Goal: Transaction & Acquisition: Book appointment/travel/reservation

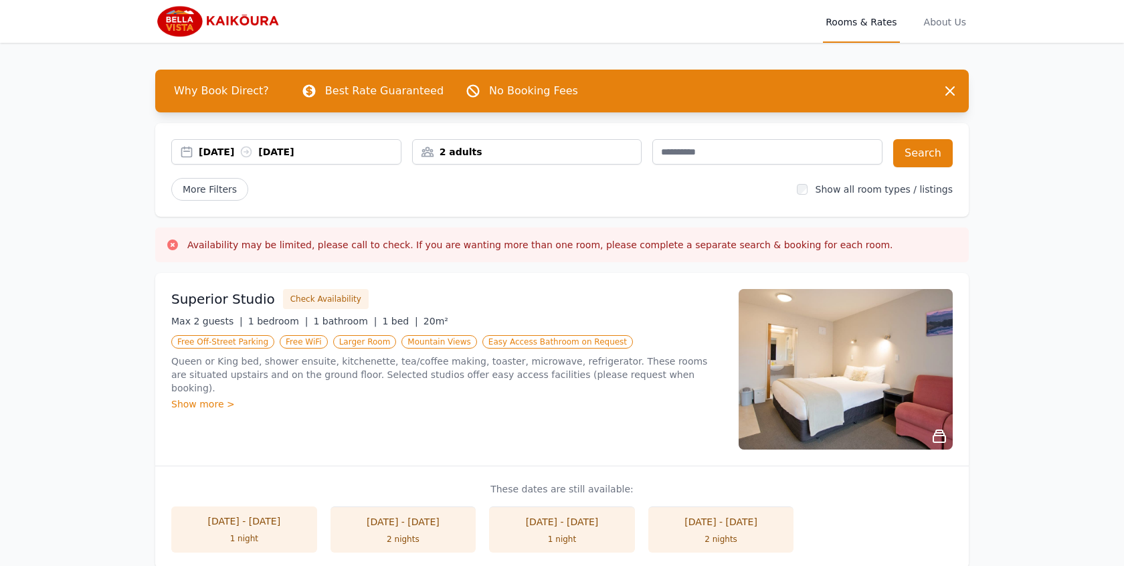
click at [216, 161] on div "[DATE] [DATE]" at bounding box center [286, 151] width 230 height 25
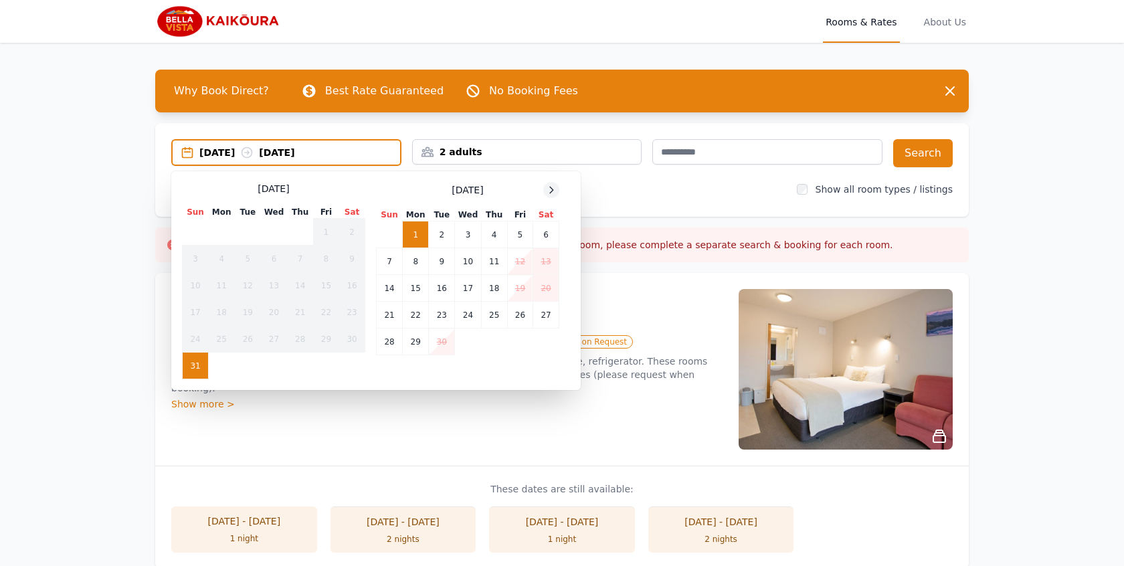
click at [552, 197] on div at bounding box center [551, 190] width 16 height 16
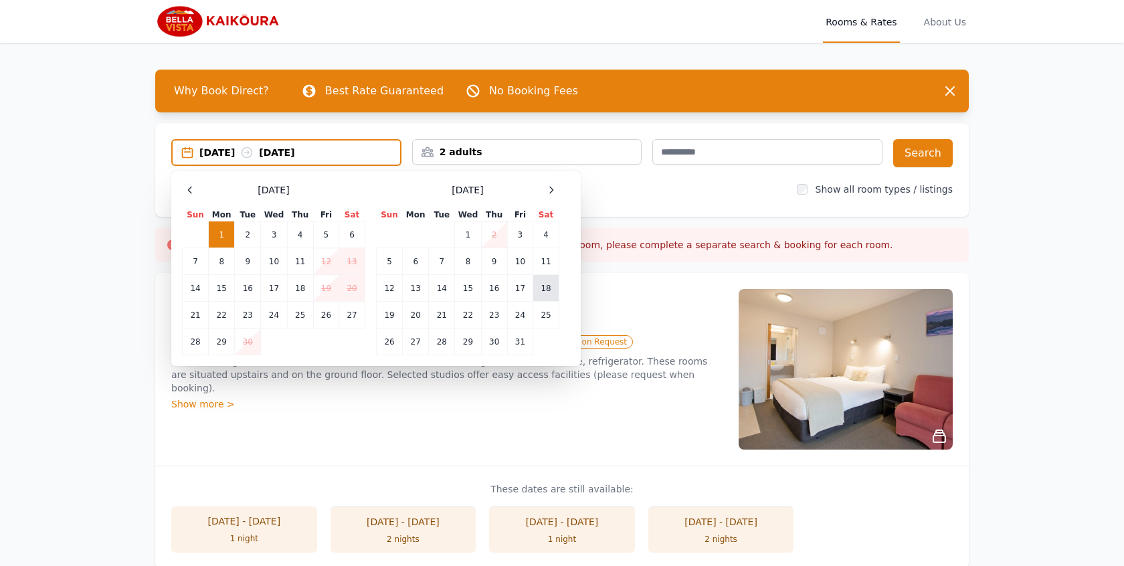
click at [542, 284] on td "18" at bounding box center [546, 288] width 26 height 27
click at [395, 306] on td "19" at bounding box center [390, 315] width 26 height 27
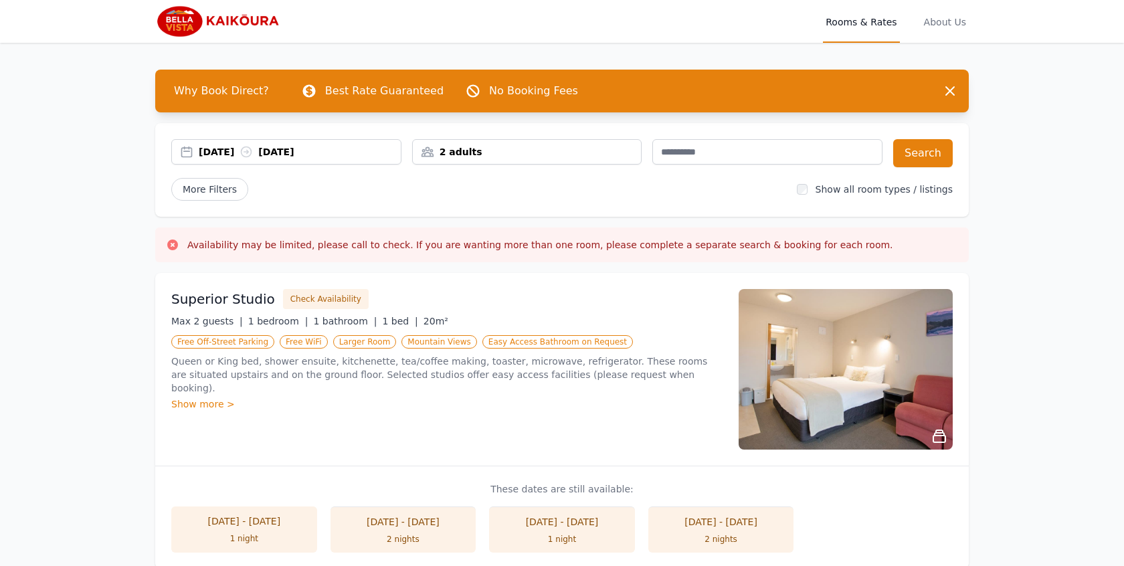
click at [571, 159] on div "2 adults" at bounding box center [527, 151] width 230 height 25
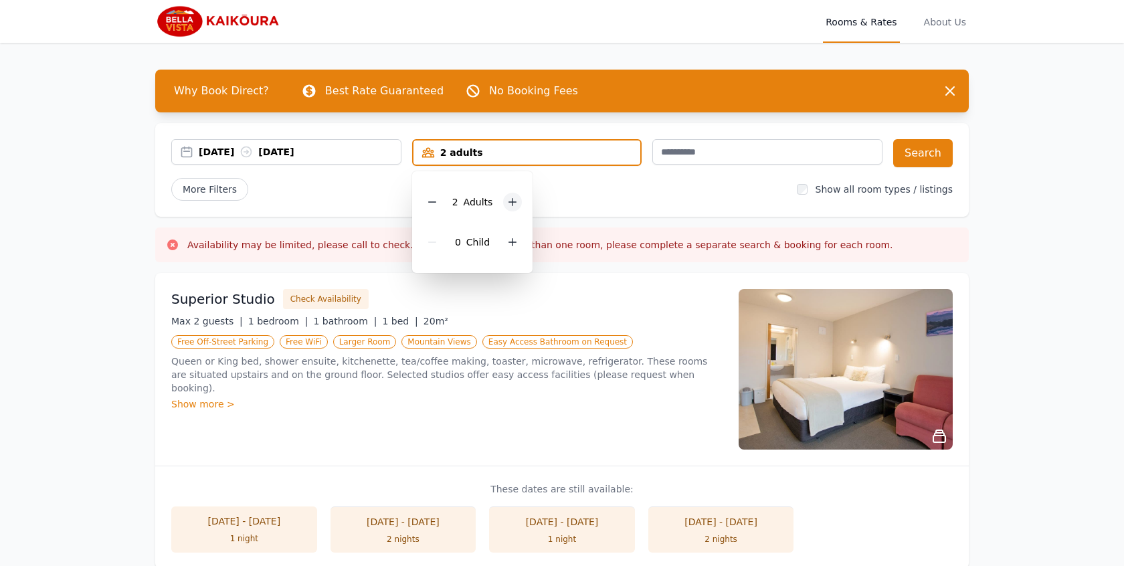
click at [512, 202] on icon at bounding box center [512, 202] width 7 height 7
click at [511, 244] on icon at bounding box center [512, 242] width 11 height 11
click at [932, 150] on button "Search" at bounding box center [923, 153] width 60 height 28
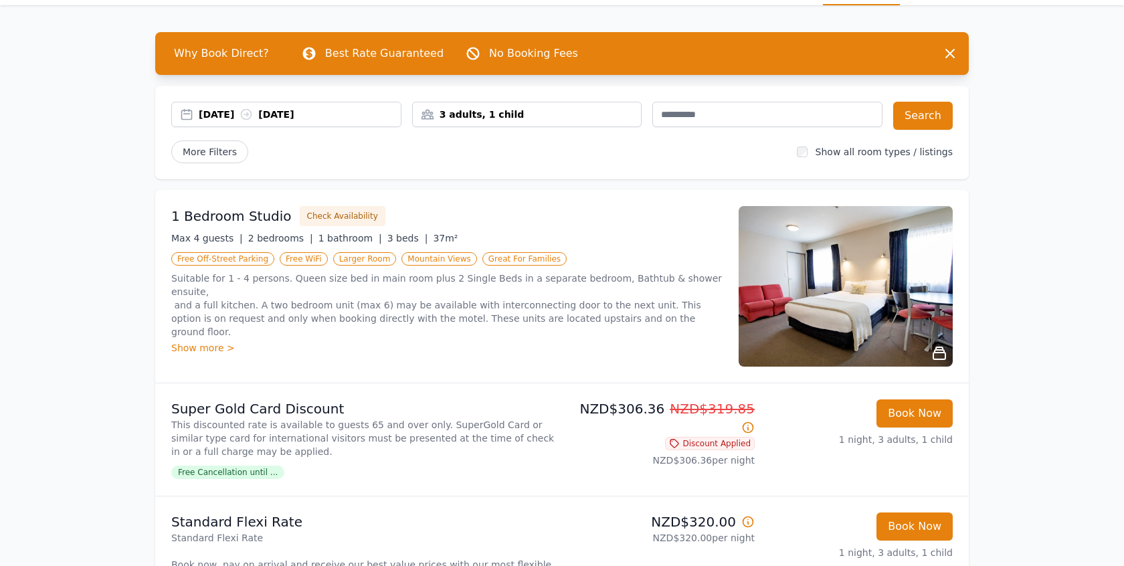
scroll to position [60, 0]
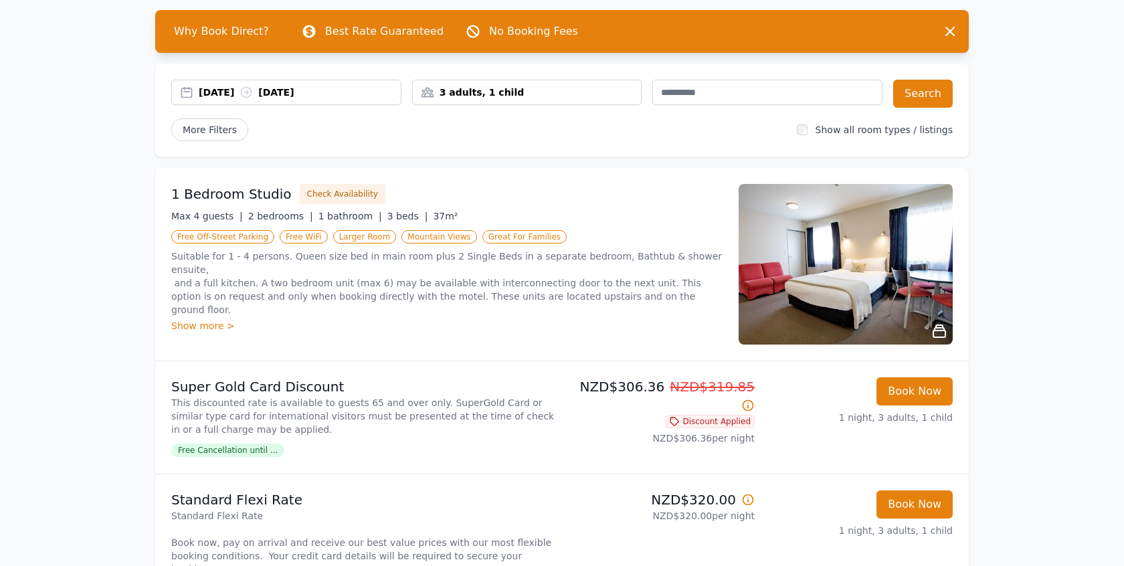
click at [824, 283] on img at bounding box center [845, 264] width 214 height 161
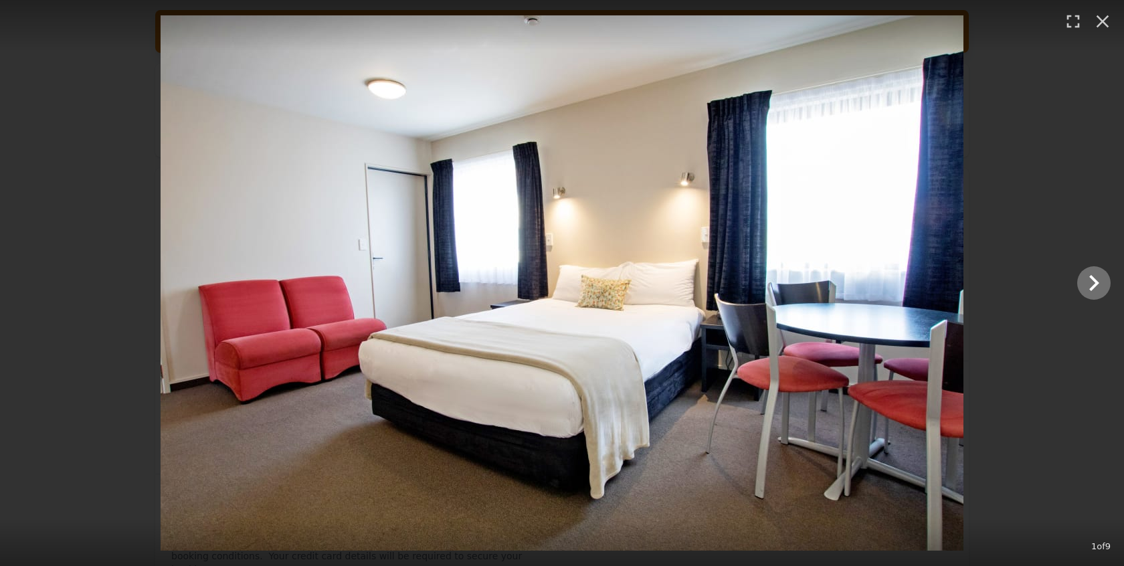
click at [1087, 296] on icon "Show slide 2 of 9" at bounding box center [1093, 283] width 32 height 32
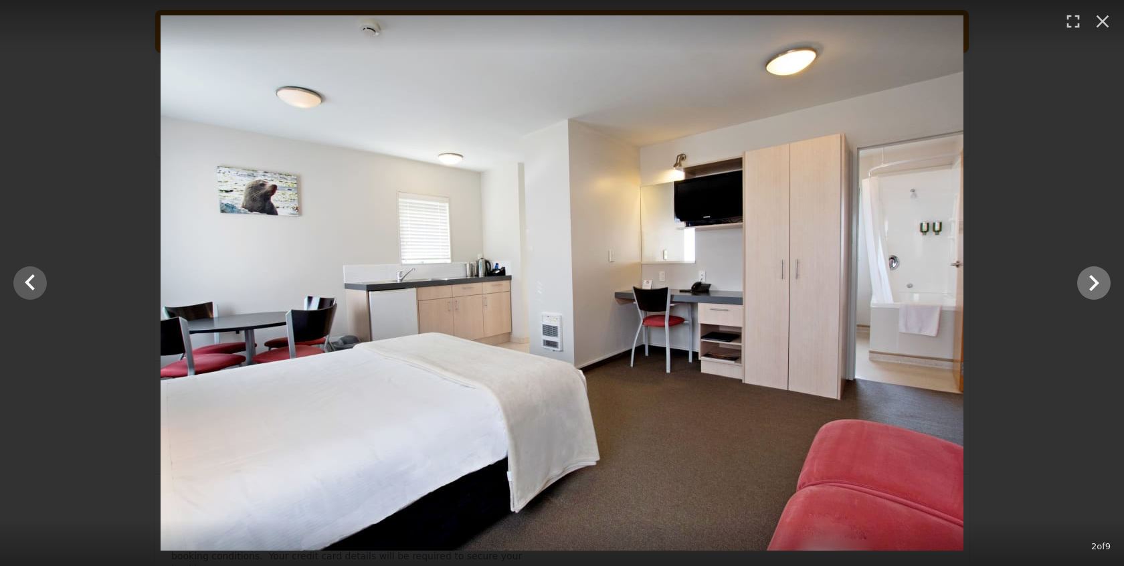
click at [1087, 296] on icon "Show slide 3 of 9" at bounding box center [1093, 283] width 32 height 32
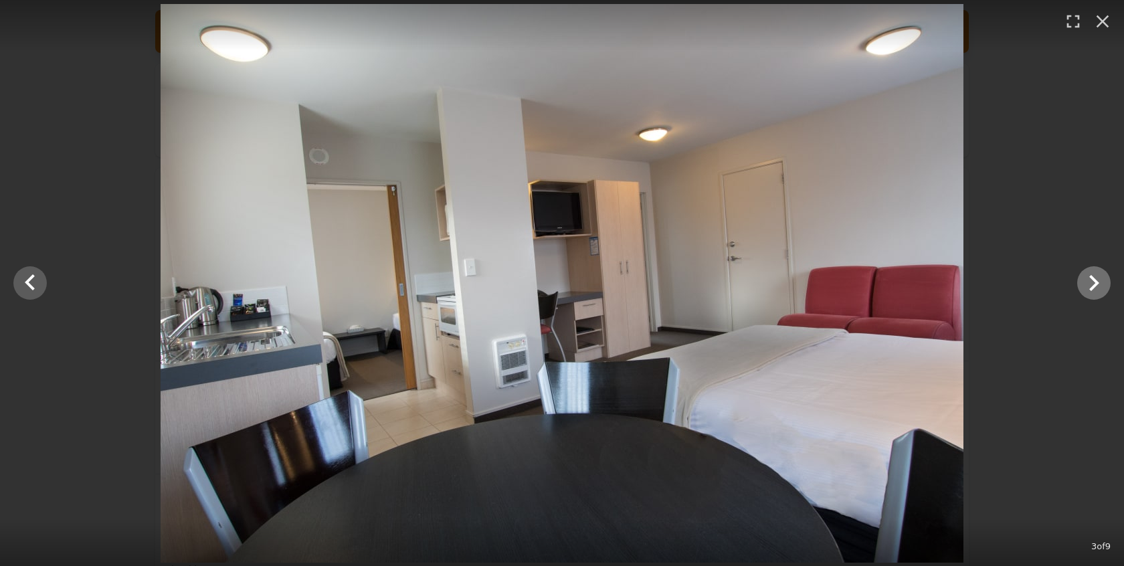
click at [1087, 296] on icon "Show slide 4 of 9" at bounding box center [1093, 283] width 32 height 32
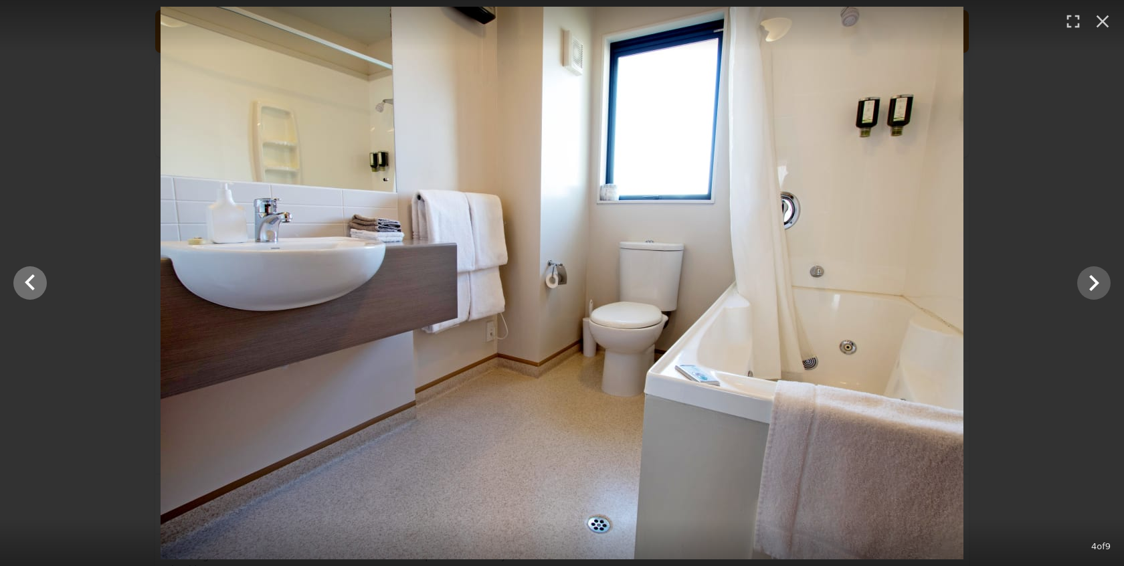
click at [38, 290] on icon "Show slide 3 of 9" at bounding box center [30, 283] width 32 height 32
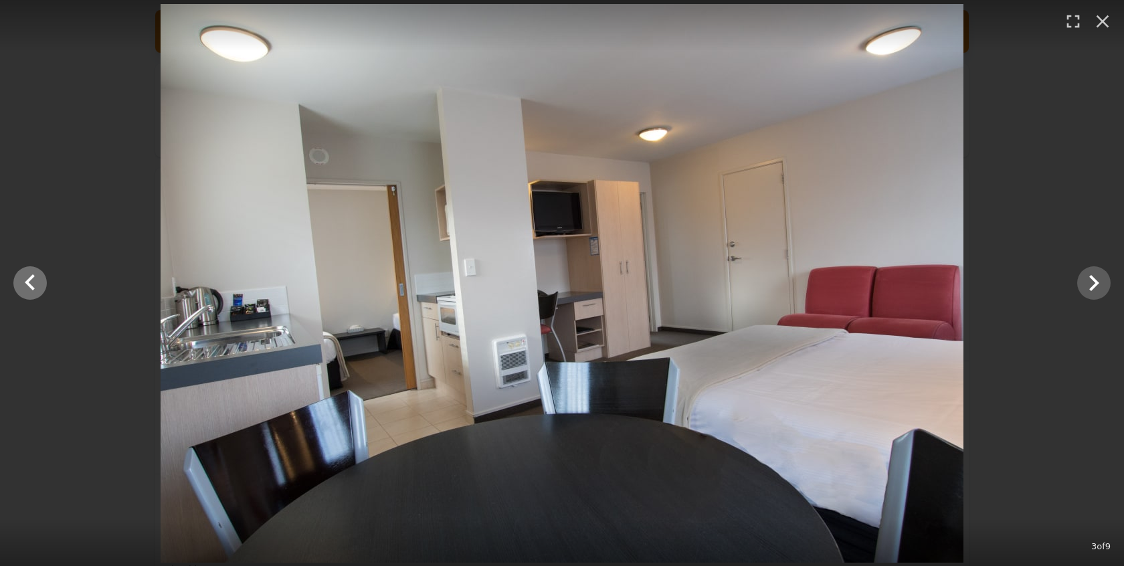
click at [37, 289] on icon "Show slide 2 of 9" at bounding box center [30, 283] width 32 height 32
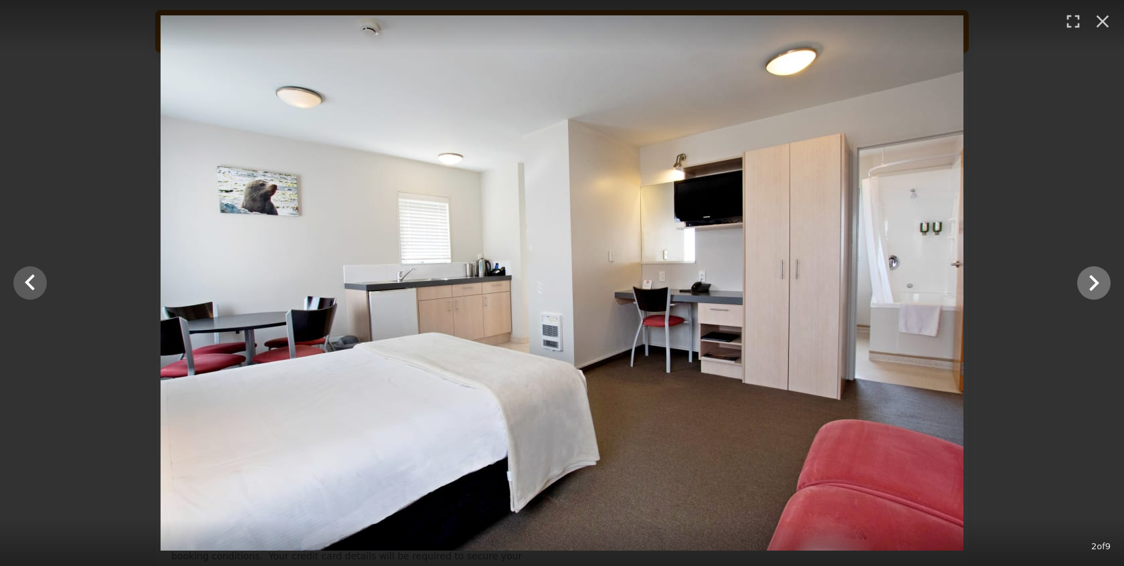
click at [1093, 284] on icon "Show slide 3 of 9" at bounding box center [1093, 283] width 32 height 32
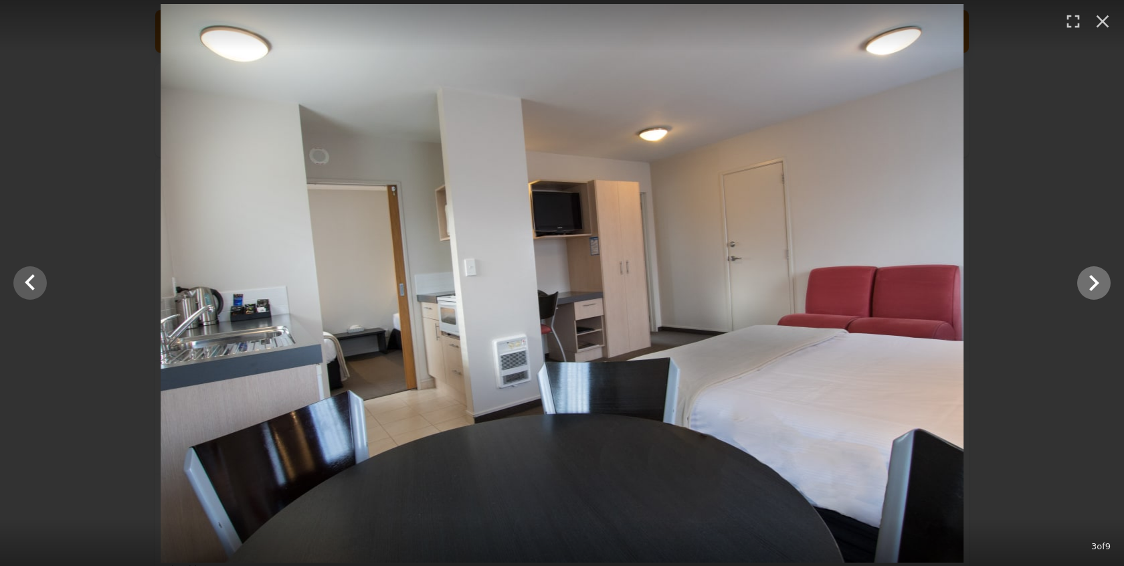
click at [1093, 284] on icon "Show slide 4 of 9" at bounding box center [1093, 283] width 32 height 32
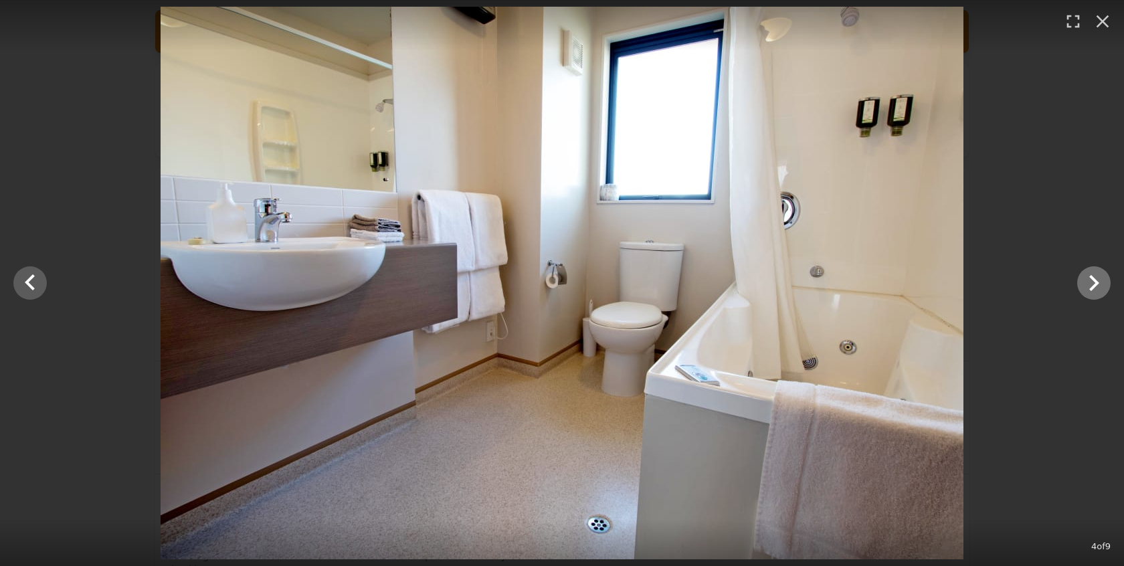
click at [1093, 284] on icon "Show slide 5 of 9" at bounding box center [1093, 283] width 32 height 32
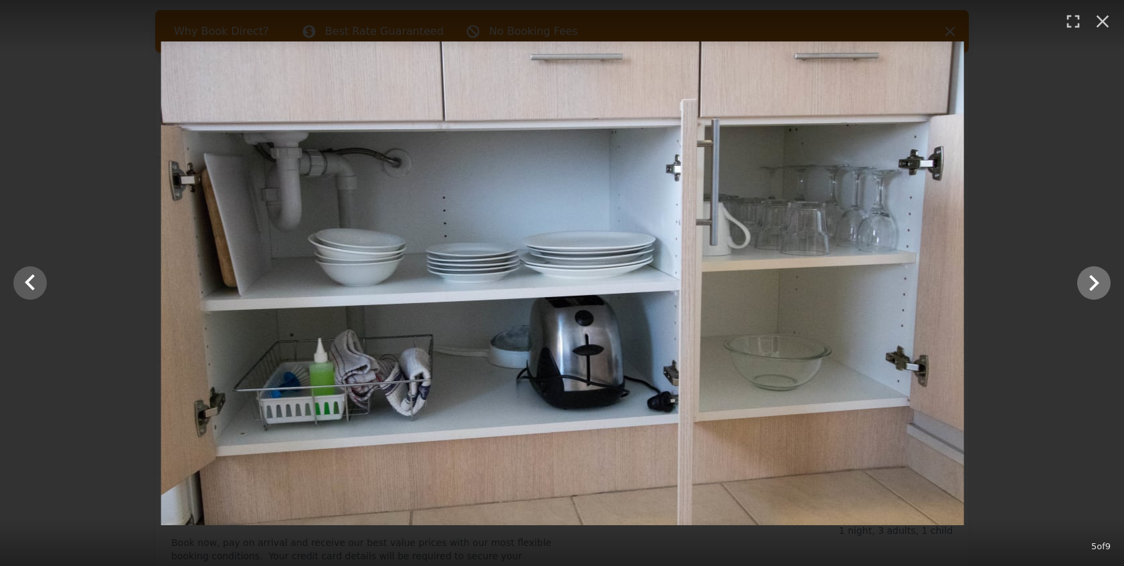
click at [1093, 284] on icon "Show slide 6 of 9" at bounding box center [1093, 283] width 32 height 32
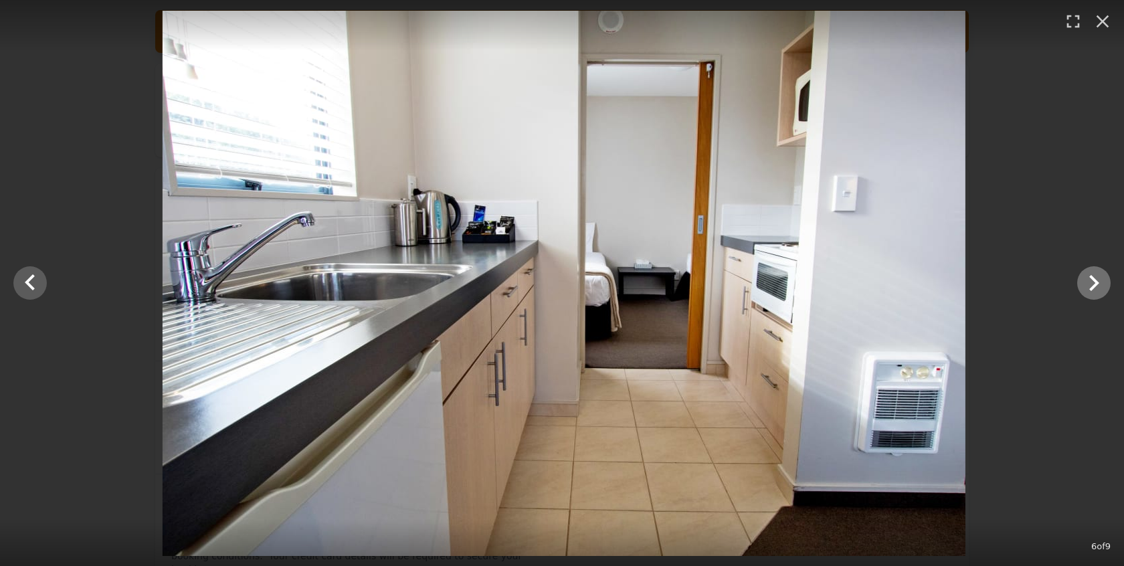
click at [1093, 284] on icon "Show slide 7 of 9" at bounding box center [1093, 283] width 32 height 32
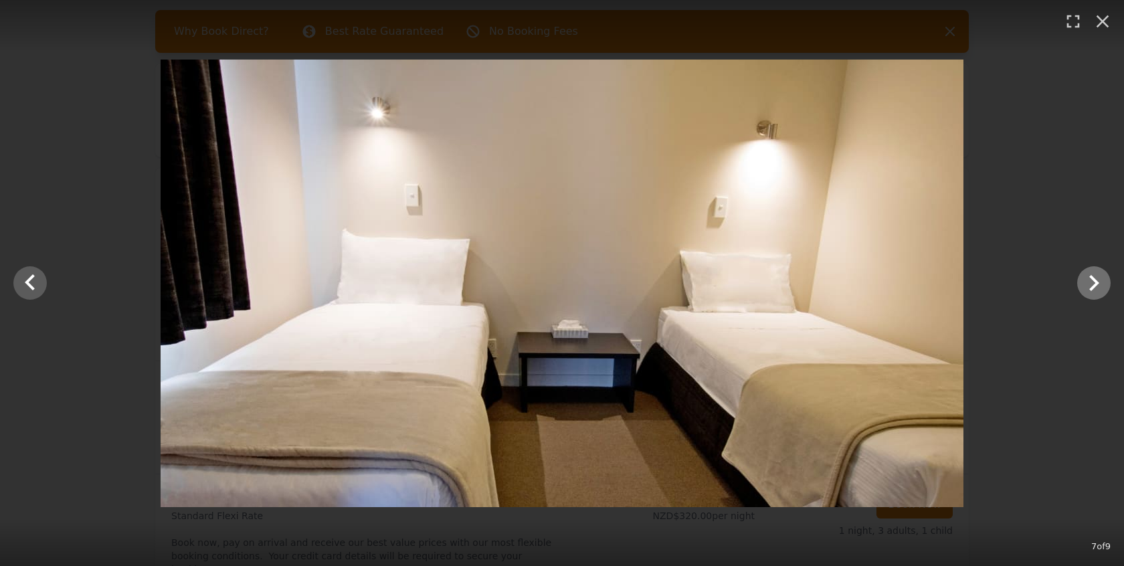
click at [1093, 284] on icon "Show slide 8 of 9" at bounding box center [1093, 283] width 32 height 32
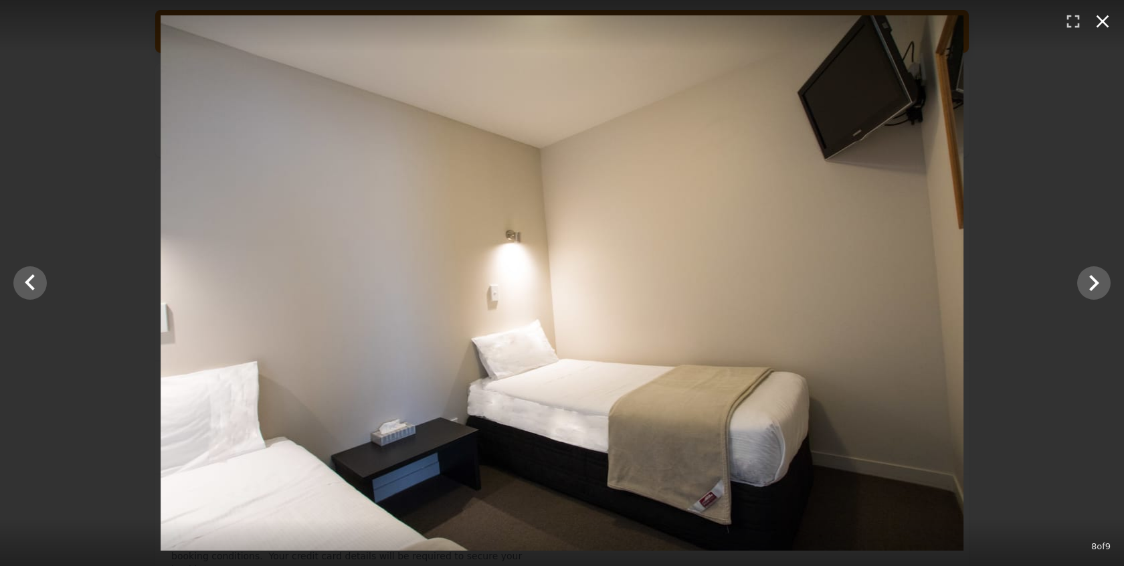
click at [1105, 26] on icon "button" at bounding box center [1102, 21] width 21 height 21
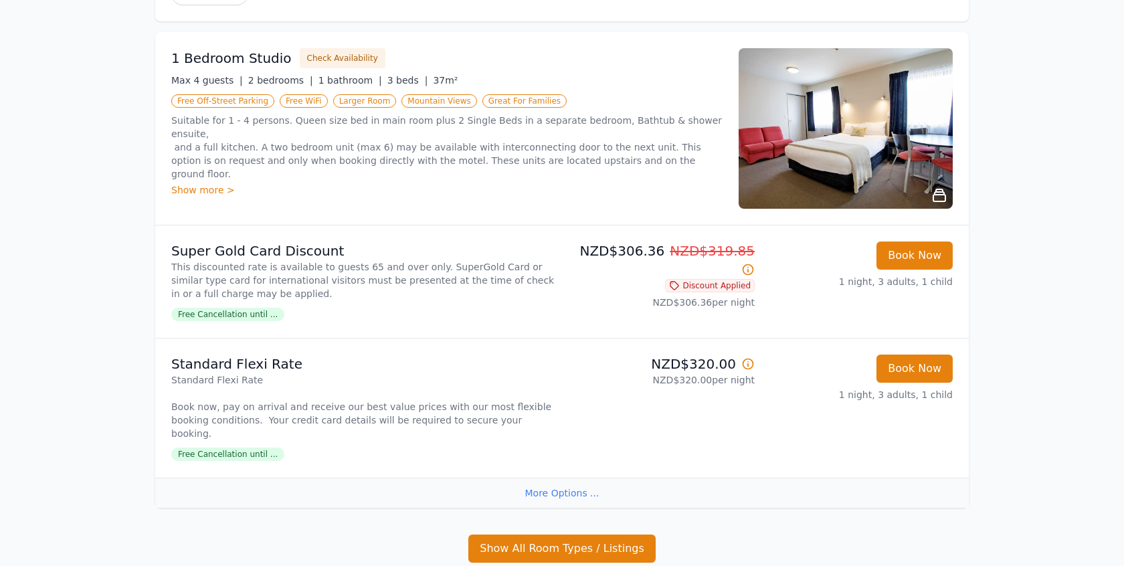
scroll to position [197, 0]
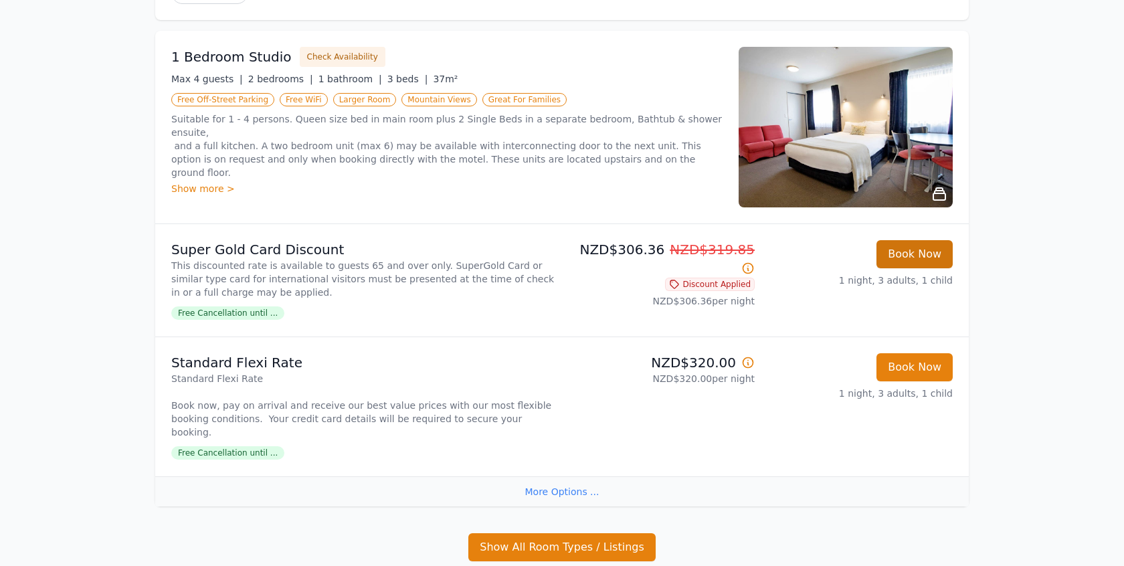
click at [902, 250] on button "Book Now" at bounding box center [914, 254] width 76 height 28
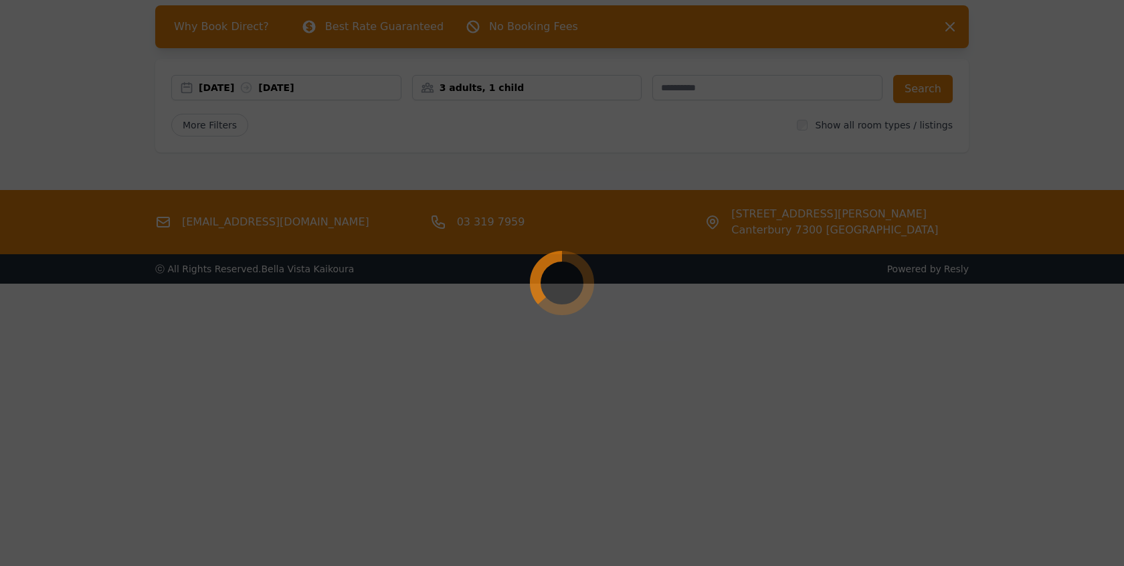
select select "**"
